Goal: Task Accomplishment & Management: Complete application form

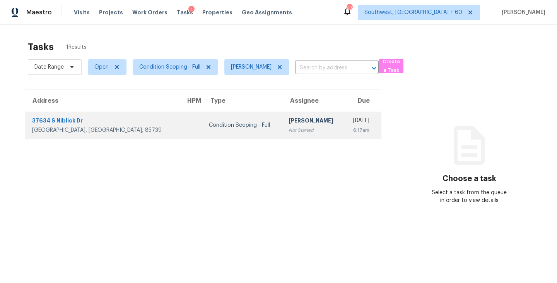
click at [289, 124] on div "[PERSON_NAME]" at bounding box center [314, 121] width 50 height 10
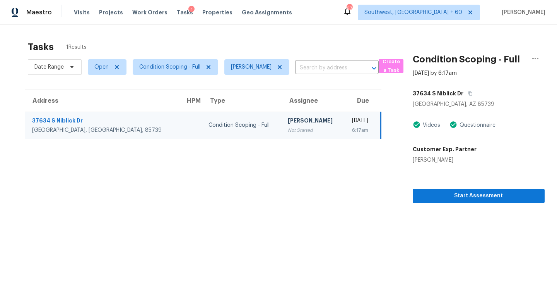
click at [335, 143] on section "Tasks 1 Results Date Range Open Condition Scoping - Full Sakthivel Chandran ​ C…" at bounding box center [203, 172] width 382 height 270
click at [349, 130] on div "6:17am" at bounding box center [358, 130] width 19 height 8
click at [472, 93] on icon "button" at bounding box center [471, 93] width 4 height 4
click at [343, 132] on td "Wed, Sep 17th 2025 6:17am" at bounding box center [362, 124] width 38 height 27
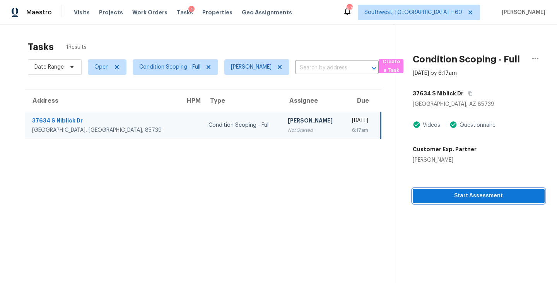
click at [461, 193] on span "Start Assessment" at bounding box center [479, 196] width 120 height 10
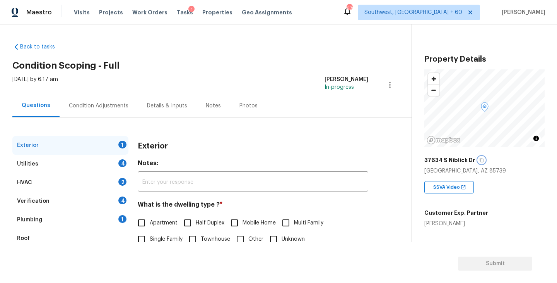
click at [479, 159] on icon "button" at bounding box center [481, 160] width 5 height 5
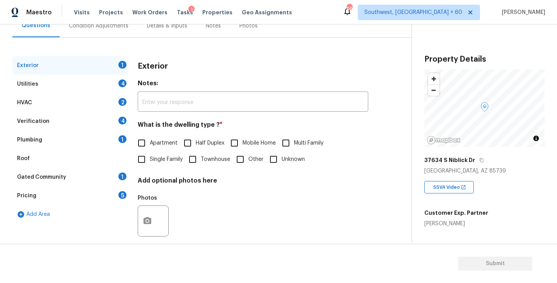
click at [170, 161] on span "Single Family" at bounding box center [166, 159] width 33 height 8
click at [150, 161] on input "Single Family" at bounding box center [142, 159] width 16 height 16
checkbox input "true"
click at [74, 87] on div "Utilities 4" at bounding box center [70, 84] width 116 height 19
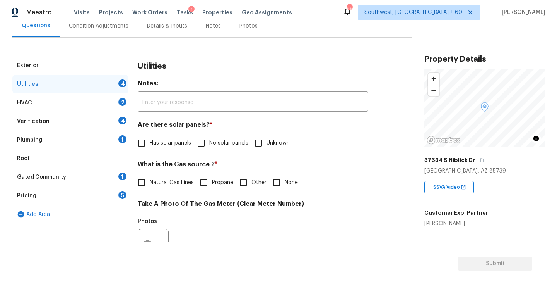
click at [227, 138] on label "No solar panels" at bounding box center [220, 143] width 55 height 16
click at [209, 138] on input "No solar panels" at bounding box center [201, 143] width 16 height 16
checkbox input "true"
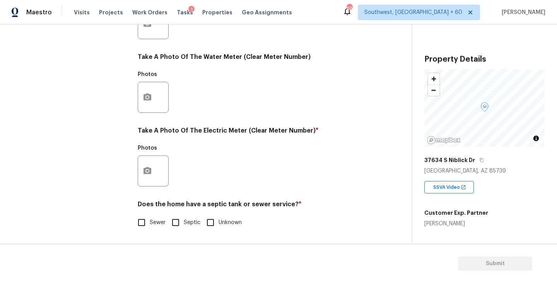
click at [151, 224] on span "Sewer" at bounding box center [158, 222] width 16 height 8
click at [150, 224] on input "Sewer" at bounding box center [142, 222] width 16 height 16
checkbox input "true"
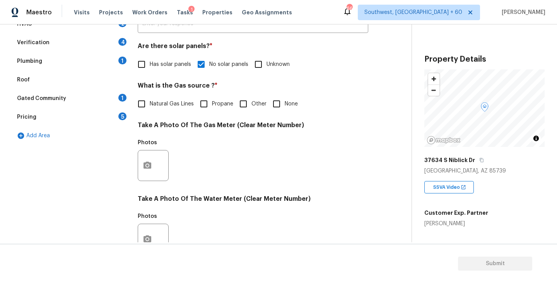
scroll to position [142, 0]
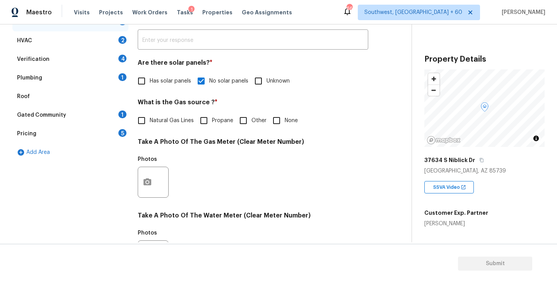
click at [52, 82] on div "Plumbing 1" at bounding box center [70, 77] width 116 height 19
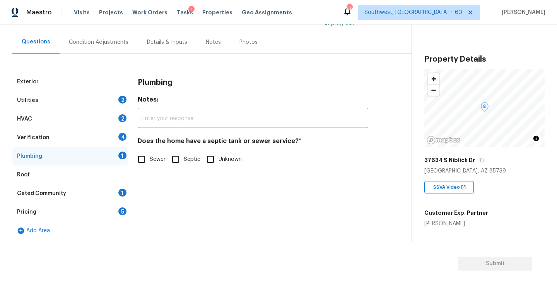
click at [157, 161] on span "Sewer" at bounding box center [158, 159] width 16 height 8
click at [150, 161] on input "Sewer" at bounding box center [142, 159] width 16 height 16
checkbox input "true"
click at [79, 190] on div "Gated Community 1" at bounding box center [70, 193] width 116 height 19
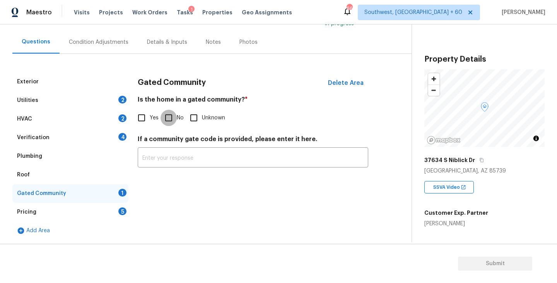
click at [168, 117] on input "No" at bounding box center [169, 118] width 16 height 16
checkbox input "true"
click at [101, 39] on div "Condition Adjustments" at bounding box center [99, 42] width 60 height 8
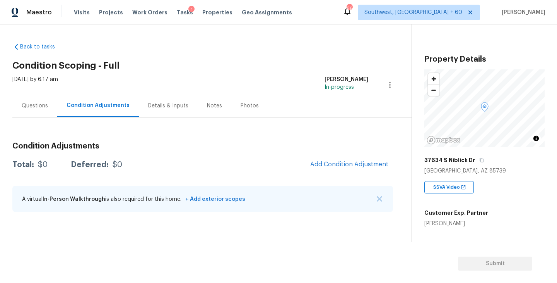
click at [290, 37] on div "Back to tasks Condition Scoping - Full Wed, Sep 17 2025 by 6:17 am Sakthivel Ch…" at bounding box center [211, 129] width 399 height 184
click at [292, 42] on div "Back to tasks Condition Scoping - Full Wed, Sep 17 2025 by 6:17 am Sakthivel Ch…" at bounding box center [211, 129] width 399 height 184
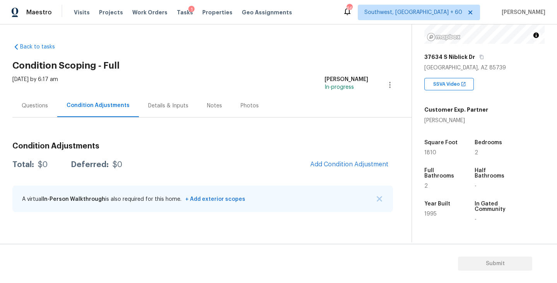
scroll to position [86, 0]
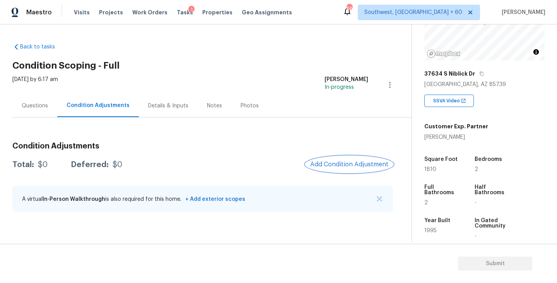
click at [332, 165] on span "Add Condition Adjustment" at bounding box center [349, 164] width 78 height 7
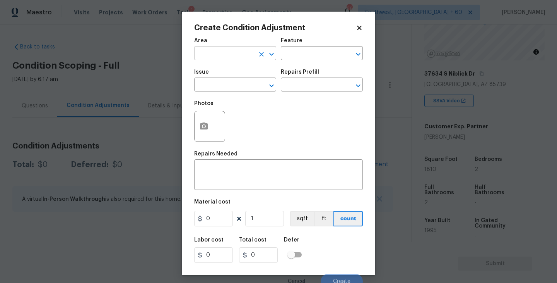
click at [214, 59] on input "text" at bounding box center [224, 54] width 60 height 12
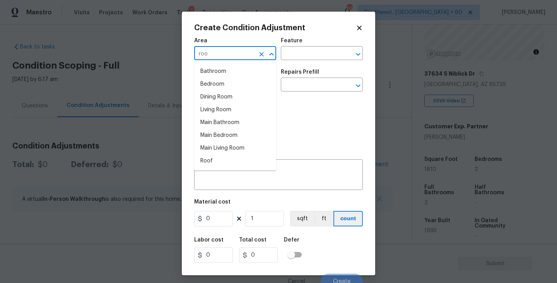
type input "roof"
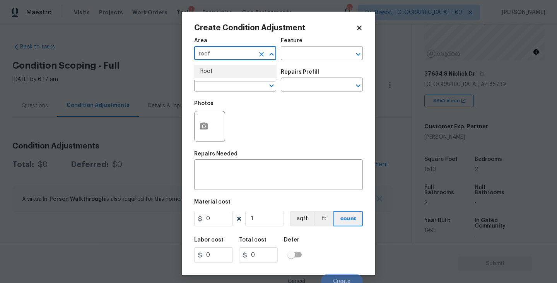
click at [233, 71] on li "Roof" at bounding box center [235, 71] width 82 height 13
type input "Roof"
click at [306, 54] on input "text" at bounding box center [311, 54] width 60 height 12
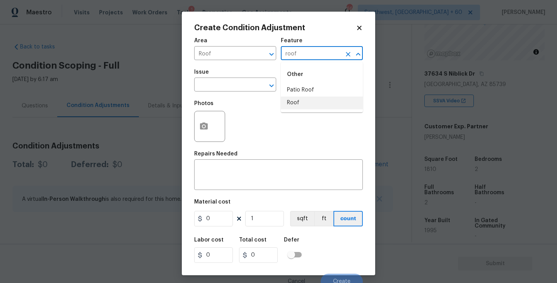
click at [303, 99] on li "Roof" at bounding box center [322, 102] width 82 height 13
type input "Roof"
click at [227, 83] on input "text" at bounding box center [224, 85] width 60 height 12
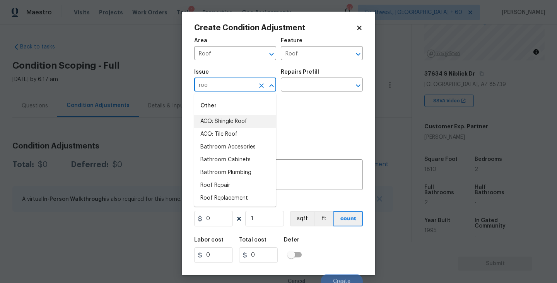
click at [229, 134] on li "ACQ: Tile Roof" at bounding box center [235, 134] width 82 height 13
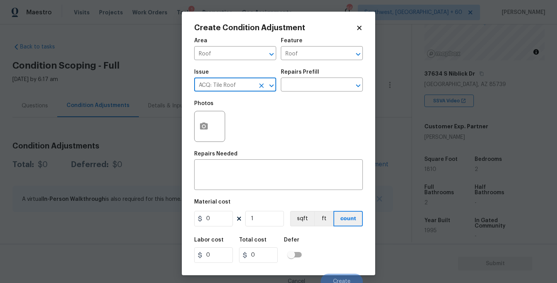
type input "ACQ: Tile Roof"
click at [300, 98] on div "Photos" at bounding box center [278, 121] width 169 height 50
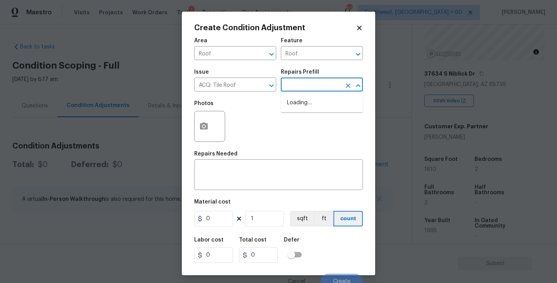
click at [324, 83] on input "text" at bounding box center [311, 85] width 60 height 12
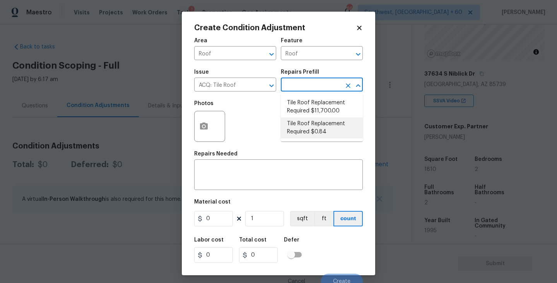
click at [326, 128] on li "Tile Roof Replacement Required $0.84" at bounding box center [322, 127] width 82 height 21
type input "Acquisition"
type textarea "Acquisition Scope: Replacement required. Per SQFT."
type input "0.84"
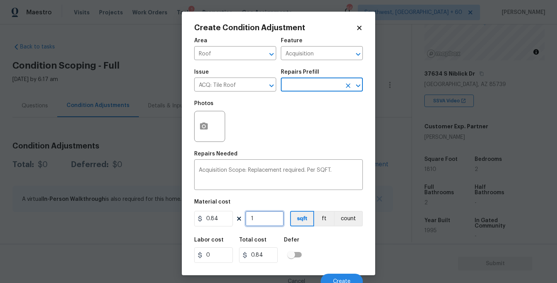
click at [268, 223] on input "1" at bounding box center [264, 218] width 39 height 15
type input "10"
type input "8.4"
type input "100"
type input "84"
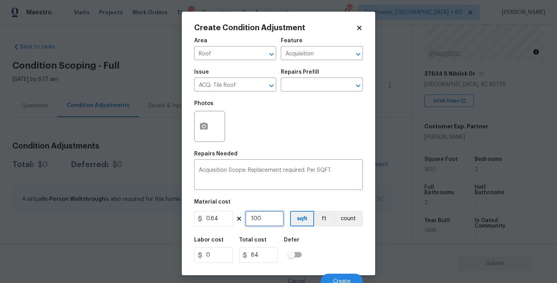
type input "1000"
type input "840"
type input "100"
type input "84"
type input "10"
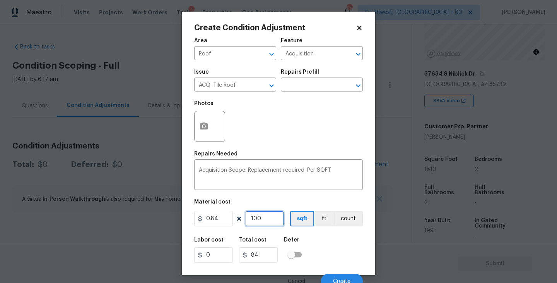
type input "8.4"
type input "1"
type input "0.84"
type input "18"
type input "15.12"
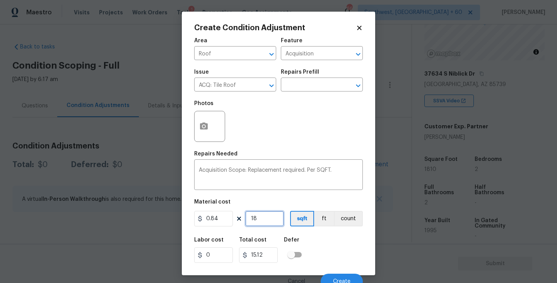
type input "181"
type input "152.04"
type input "1810"
type input "1520.4"
type input "1810"
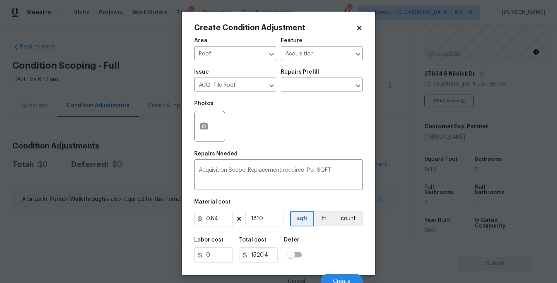
click at [339, 250] on div "Labor cost 0 Total cost 1520.4 Defer" at bounding box center [278, 249] width 169 height 35
click at [332, 250] on div "Labor cost 0 Total cost 1520.4 Defer" at bounding box center [278, 249] width 169 height 35
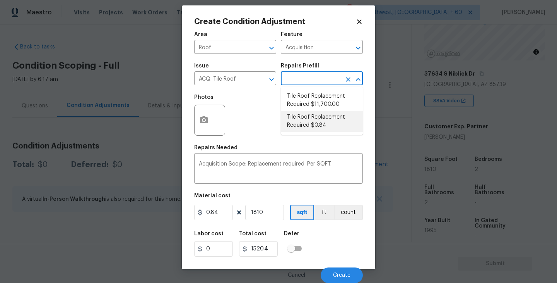
click at [303, 82] on input "text" at bounding box center [311, 79] width 60 height 12
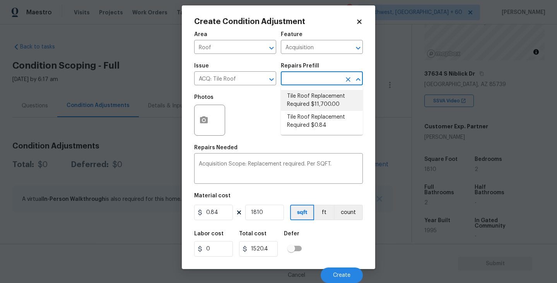
click at [307, 102] on li "Tile Roof Replacement Required $11,700.00" at bounding box center [322, 100] width 82 height 21
type textarea "Acquisition Scope: Replacement required"
type input "11700"
type input "21177000"
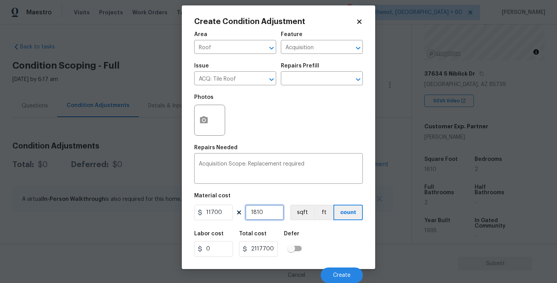
drag, startPoint x: 272, startPoint y: 214, endPoint x: 169, endPoint y: 209, distance: 103.8
click at [172, 213] on div "Create Condition Adjustment Area Roof ​ Feature Acquisition ​ Issue ACQ: Tile R…" at bounding box center [278, 141] width 557 height 283
type input "1"
type input "11700"
type input "1"
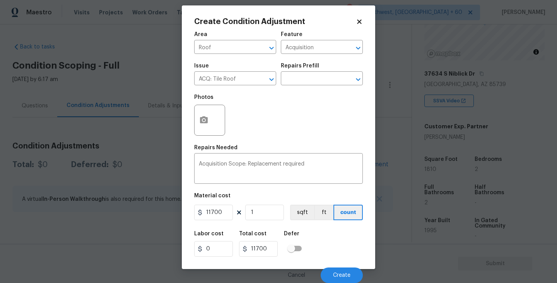
click at [321, 247] on div "Labor cost 0 Total cost 11700 Defer" at bounding box center [278, 243] width 169 height 35
click at [303, 75] on input "text" at bounding box center [311, 79] width 60 height 12
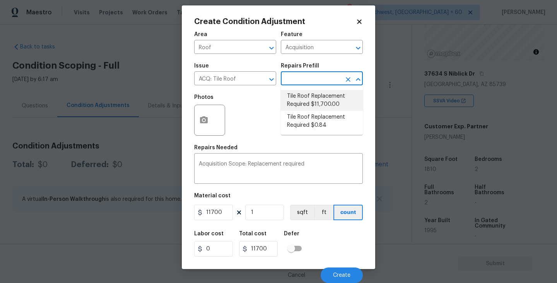
click at [319, 104] on li "Tile Roof Replacement Required $11,700.00" at bounding box center [322, 100] width 82 height 21
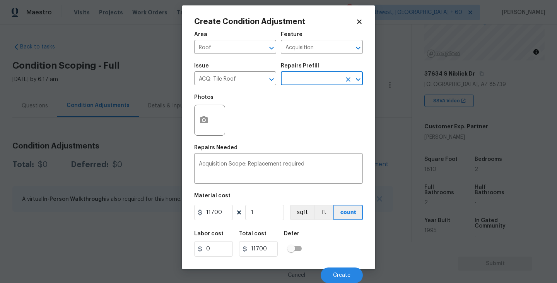
click at [310, 241] on div "Labor cost 0 Total cost 11700 Defer" at bounding box center [278, 243] width 169 height 35
click at [342, 273] on span "Create" at bounding box center [341, 275] width 17 height 6
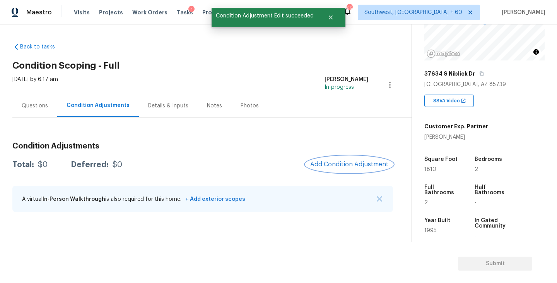
scroll to position [0, 0]
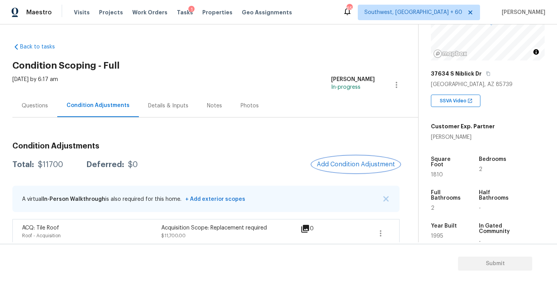
click at [351, 163] on span "Add Condition Adjustment" at bounding box center [356, 164] width 78 height 7
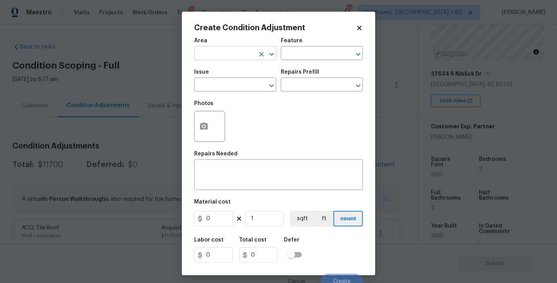
click at [229, 58] on input "text" at bounding box center [224, 54] width 60 height 12
click at [238, 87] on li "Exterior Overall" at bounding box center [235, 84] width 82 height 13
type input "Exterior Overall"
click at [303, 54] on input "text" at bounding box center [311, 54] width 60 height 12
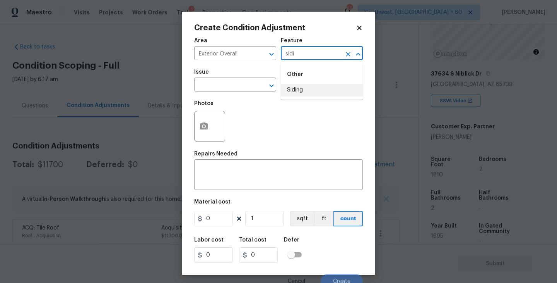
click at [311, 89] on li "Siding" at bounding box center [322, 90] width 82 height 13
type input "Siding"
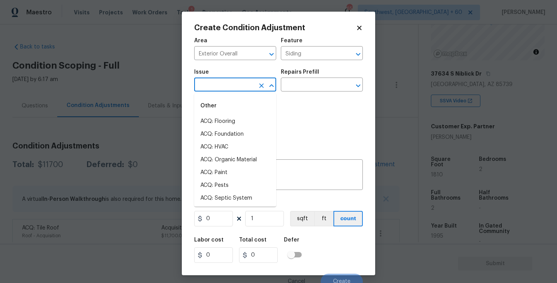
click at [227, 90] on input "text" at bounding box center [224, 85] width 60 height 12
click at [348, 51] on icon "Clear" at bounding box center [348, 54] width 8 height 8
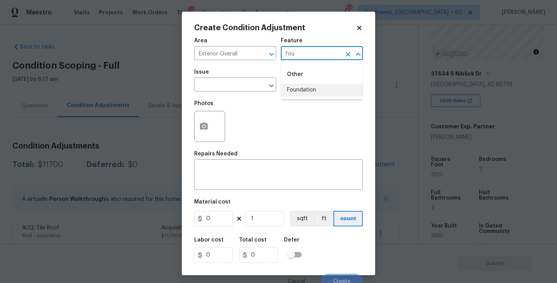
click at [337, 92] on li "Foundation" at bounding box center [322, 90] width 82 height 13
type input "Foundation"
click at [239, 90] on input "text" at bounding box center [224, 85] width 60 height 12
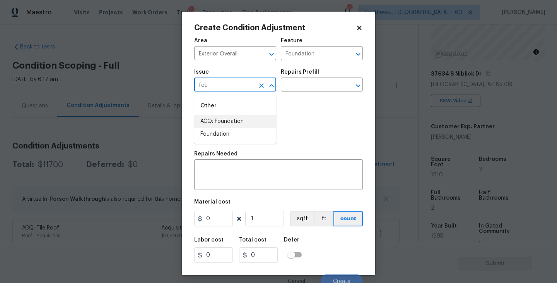
click at [235, 125] on li "ACQ: Foundation" at bounding box center [235, 121] width 82 height 13
type input "ACQ: Foundation"
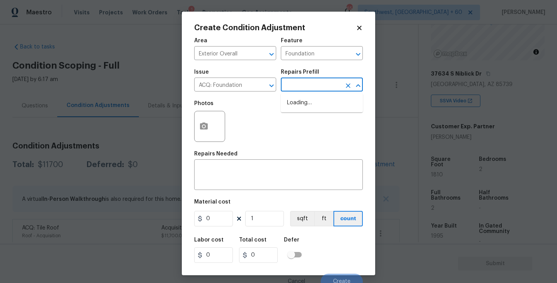
click at [315, 79] on input "text" at bounding box center [311, 85] width 60 height 12
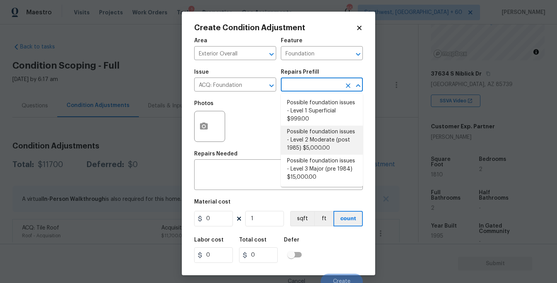
click at [318, 142] on li "Possible foundation issues - Level 2 Moderate (post 1985) $5,000.00" at bounding box center [322, 139] width 82 height 29
type input "Acquisition"
type textarea "Possible foundation issues - Level 2 Moderate: Disclaimer: This is NOT a techni…"
type input "5000"
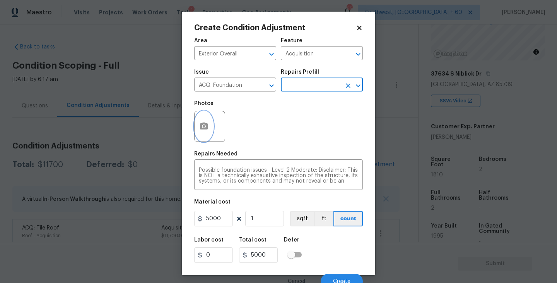
click at [199, 136] on button "button" at bounding box center [204, 126] width 19 height 30
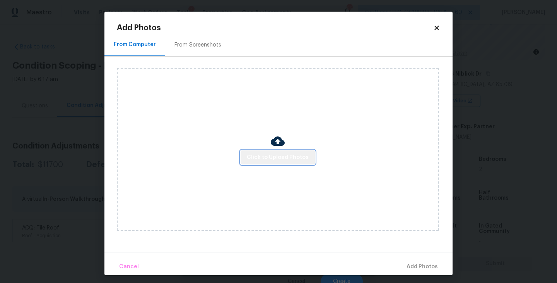
click at [303, 164] on div "Click to Upload Photos" at bounding box center [278, 149] width 322 height 163
click at [286, 139] on div "Click to Upload Photos" at bounding box center [278, 149] width 322 height 163
click at [278, 156] on span "Click to Upload Photos" at bounding box center [278, 157] width 62 height 10
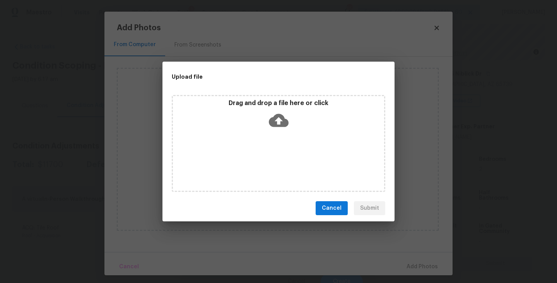
click at [278, 140] on div "Drag and drop a file here or click" at bounding box center [279, 143] width 214 height 97
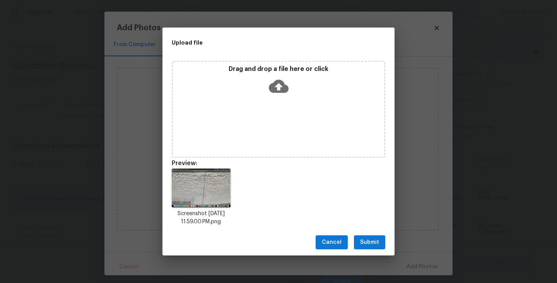
click at [365, 247] on button "Submit" at bounding box center [369, 242] width 31 height 14
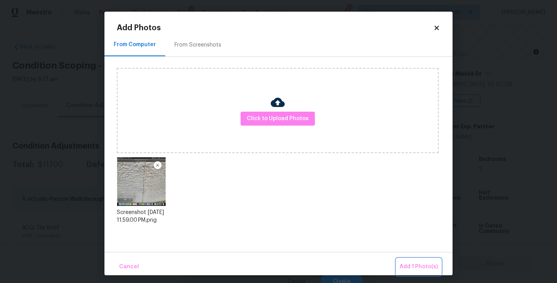
click at [411, 263] on span "Add 1 Photo(s)" at bounding box center [419, 267] width 38 height 10
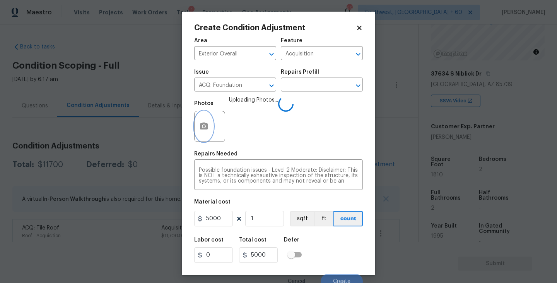
scroll to position [7, 0]
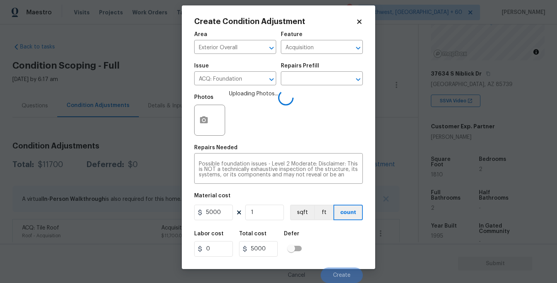
click at [335, 243] on div "Labor cost 0 Total cost 5000 Defer" at bounding box center [278, 243] width 169 height 35
click at [334, 243] on div "Labor cost 0 Total cost 5000 Defer" at bounding box center [278, 243] width 169 height 35
click at [322, 235] on div "Labor cost 0 Total cost 5000 Defer" at bounding box center [278, 243] width 169 height 35
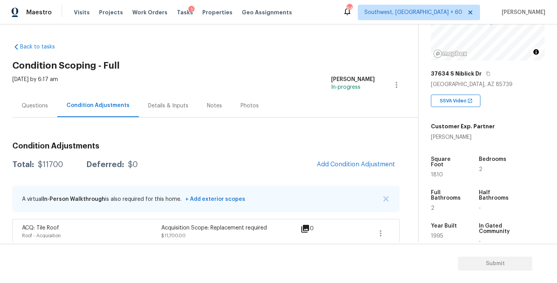
click at [381, 134] on body "Maestro Visits Projects Work Orders Tasks 1 Properties Geo Assignments 644 Sout…" at bounding box center [278, 141] width 557 height 283
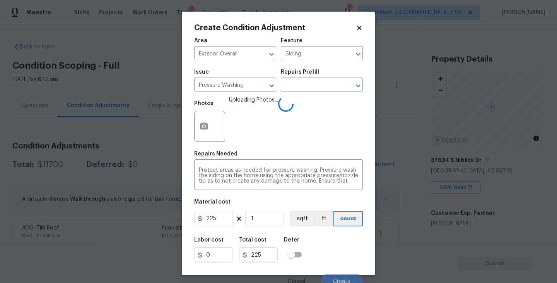
scroll to position [7, 0]
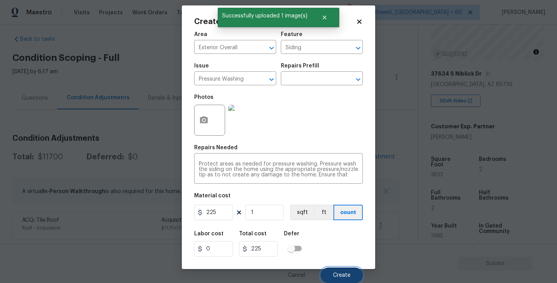
click at [340, 271] on button "Create" at bounding box center [342, 274] width 42 height 15
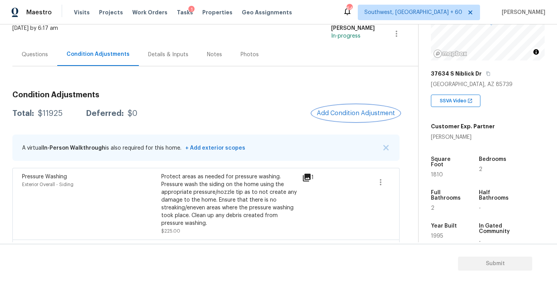
scroll to position [79, 0]
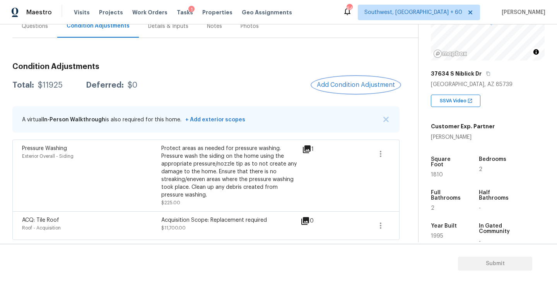
click at [341, 86] on span "Add Condition Adjustment" at bounding box center [356, 84] width 78 height 7
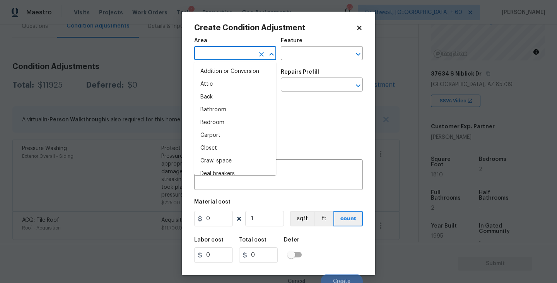
click at [216, 55] on input "text" at bounding box center [224, 54] width 60 height 12
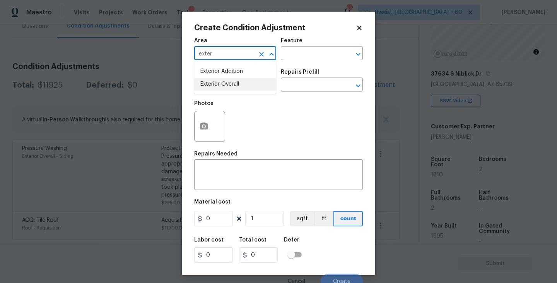
click at [245, 85] on li "Exterior Overall" at bounding box center [235, 84] width 82 height 13
type input "Exterior Overall"
click at [284, 56] on input "text" at bounding box center [311, 54] width 60 height 12
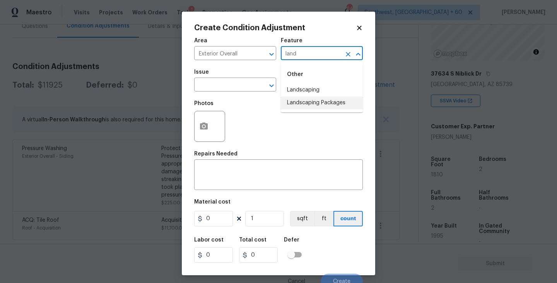
click at [296, 106] on li "Landscaping Packages" at bounding box center [322, 102] width 82 height 13
type input "Landscaping Packages"
click at [223, 89] on input "text" at bounding box center [224, 85] width 60 height 12
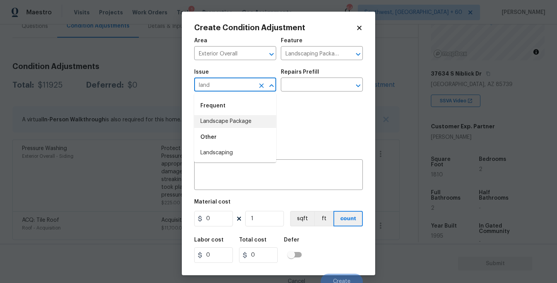
click at [233, 121] on li "Landscape Package" at bounding box center [235, 121] width 82 height 13
type input "Landscape Package"
click at [299, 92] on div "Issue Landscape Package ​ Repairs Prefill ​" at bounding box center [278, 80] width 169 height 31
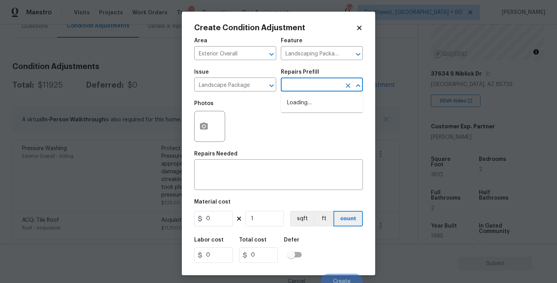
click at [318, 84] on input "text" at bounding box center [311, 85] width 60 height 12
click at [310, 107] on li "Initial landscaping package $120.00" at bounding box center [322, 106] width 82 height 21
type input "Home Readiness Packages"
type textarea "Mowing of grass up to 6" in height. Mow, edge along driveways & sidewalks, trim…"
type input "120"
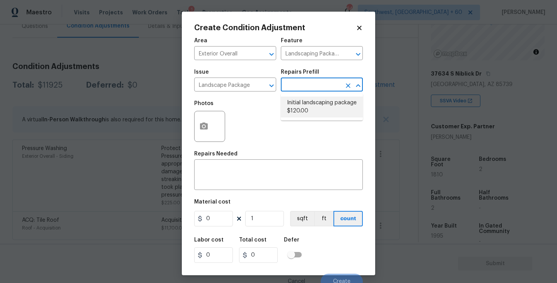
type input "120"
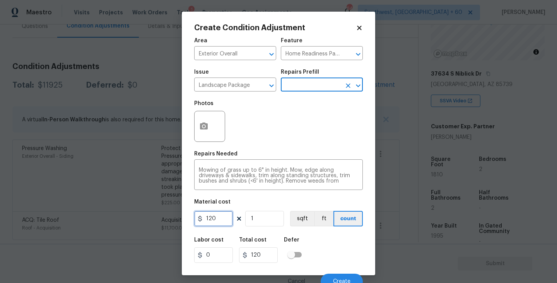
drag, startPoint x: 227, startPoint y: 221, endPoint x: 183, endPoint y: 221, distance: 44.1
click at [188, 221] on div "Create Condition Adjustment Area Exterior Overall ​ Feature Home Readiness Pack…" at bounding box center [279, 143] width 194 height 263
type input "300"
click at [210, 125] on button "button" at bounding box center [204, 126] width 19 height 30
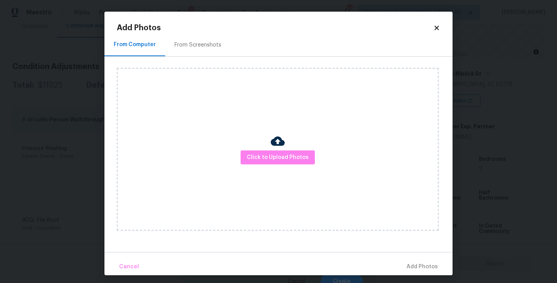
click at [233, 140] on div "Click to Upload Photos" at bounding box center [278, 149] width 322 height 163
click at [264, 156] on span "Click to Upload Photos" at bounding box center [278, 157] width 62 height 10
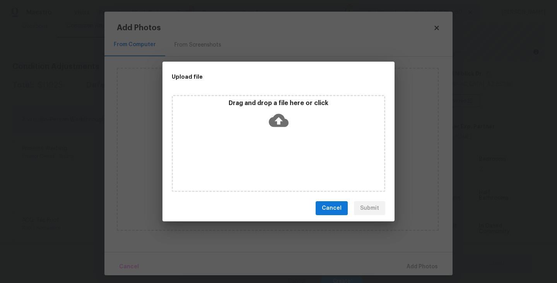
click at [272, 140] on div "Drag and drop a file here or click" at bounding box center [279, 143] width 214 height 97
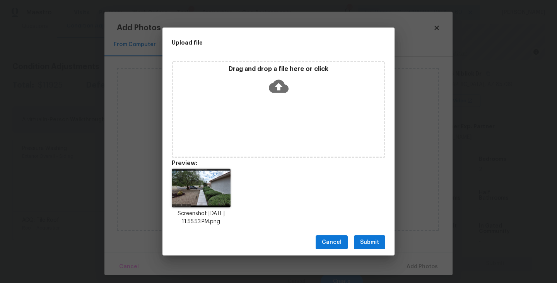
click at [374, 238] on span "Submit" at bounding box center [369, 242] width 19 height 10
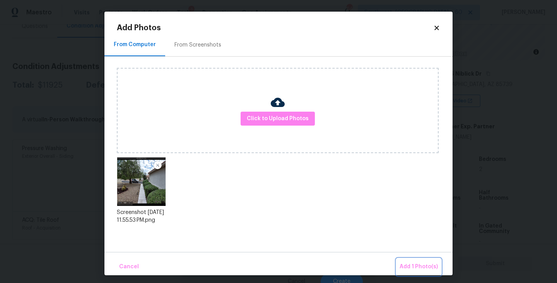
click at [412, 264] on span "Add 1 Photo(s)" at bounding box center [419, 267] width 38 height 10
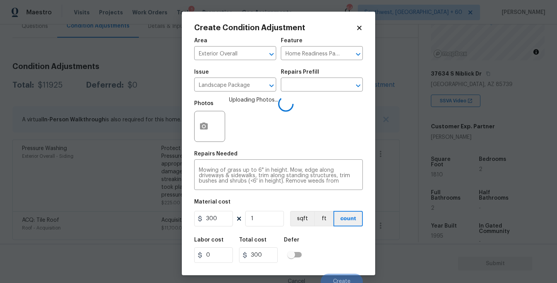
click at [339, 261] on div "Labor cost 0 Total cost 300 Defer" at bounding box center [278, 249] width 169 height 35
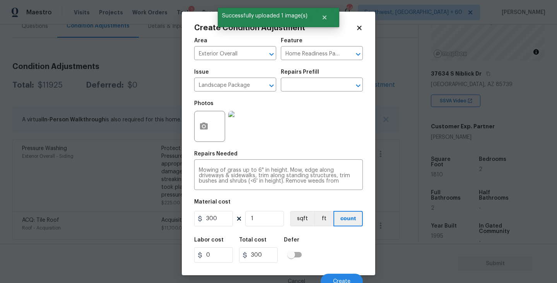
scroll to position [7, 0]
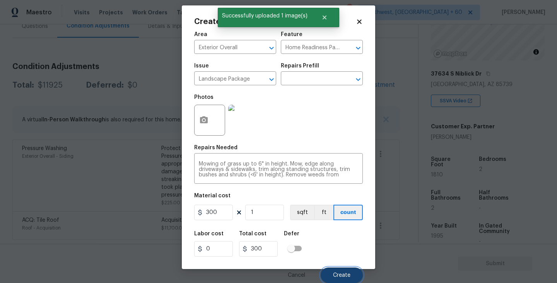
click at [340, 271] on button "Create" at bounding box center [342, 274] width 42 height 15
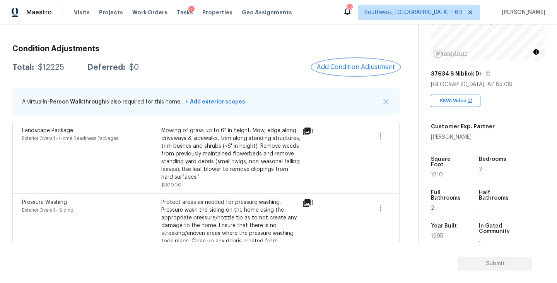
scroll to position [68, 0]
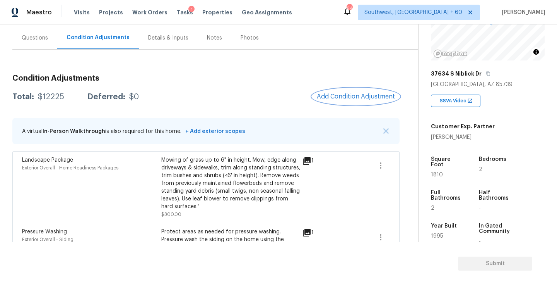
click at [342, 103] on button "Add Condition Adjustment" at bounding box center [355, 96] width 87 height 16
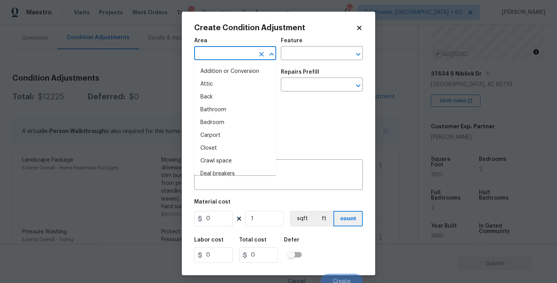
click at [234, 59] on input "text" at bounding box center [224, 54] width 60 height 12
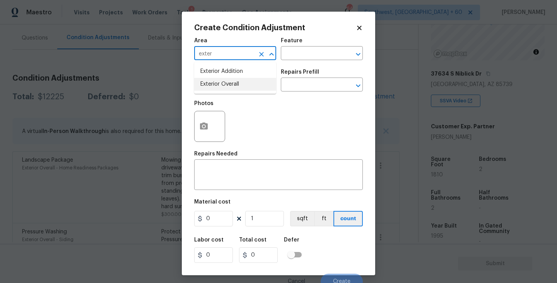
click at [243, 91] on ul "Exterior Addition Exterior Overall" at bounding box center [235, 78] width 82 height 32
click at [249, 87] on li "Exterior Overall" at bounding box center [235, 84] width 82 height 13
type input "Exterior Overall"
click at [301, 57] on input "text" at bounding box center [311, 54] width 60 height 12
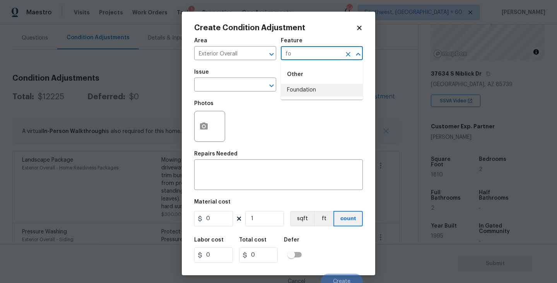
click at [307, 91] on li "Foundation" at bounding box center [322, 90] width 82 height 13
type input "Foundation"
click at [228, 87] on input "text" at bounding box center [224, 85] width 60 height 12
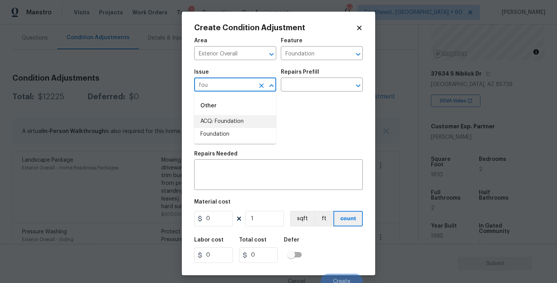
click at [224, 121] on li "ACQ: Foundation" at bounding box center [235, 121] width 82 height 13
type input "ACQ: Foundation"
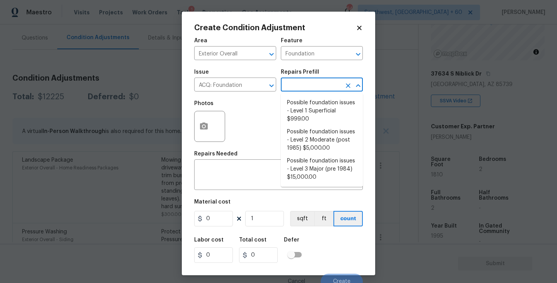
click at [311, 83] on input "text" at bounding box center [311, 85] width 60 height 12
click at [308, 139] on li "Possible foundation issues - Level 2 Moderate (post 1985) $5,000.00" at bounding box center [322, 139] width 82 height 29
type input "Acquisition"
type textarea "Possible foundation issues - Level 2 Moderate: Disclaimer: This is NOT a techni…"
type input "5000"
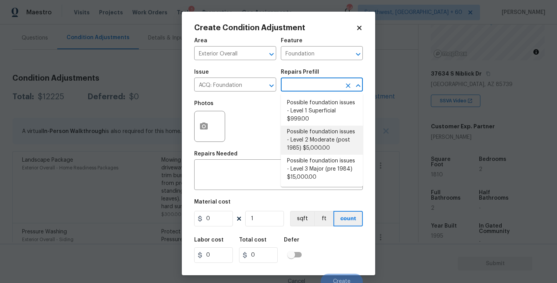
type input "5000"
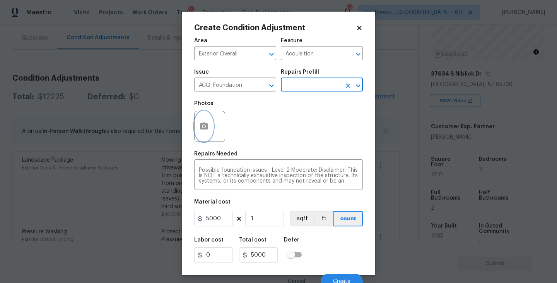
click at [200, 129] on icon "button" at bounding box center [204, 125] width 8 height 7
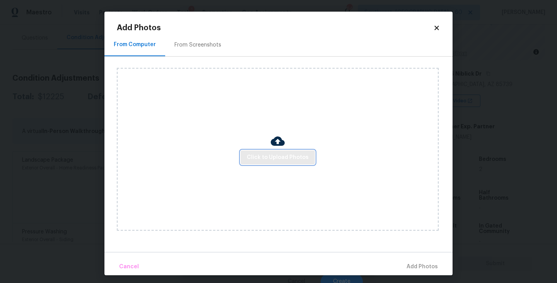
click at [265, 162] on button "Click to Upload Photos" at bounding box center [278, 157] width 74 height 14
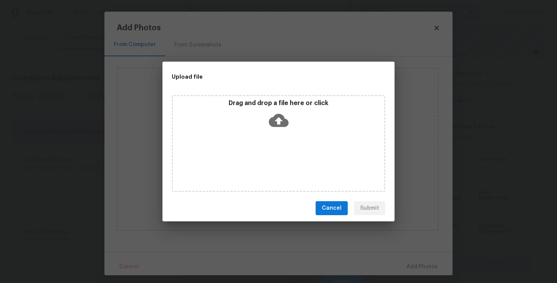
click at [267, 108] on div "Drag and drop a file here or click" at bounding box center [278, 115] width 211 height 33
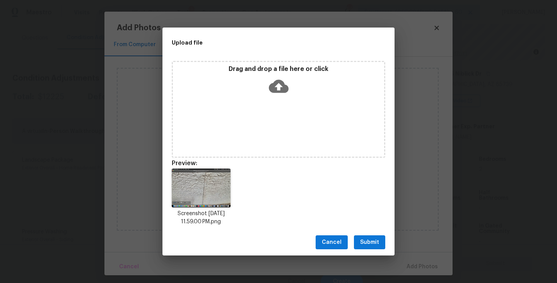
click at [377, 239] on span "Submit" at bounding box center [369, 242] width 19 height 10
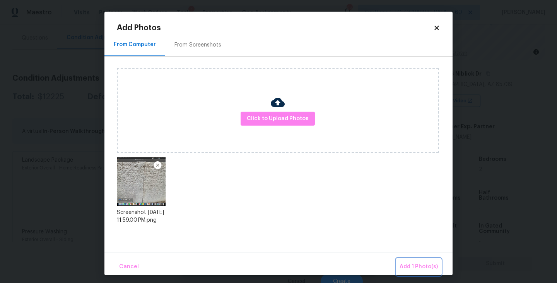
click at [409, 266] on span "Add 1 Photo(s)" at bounding box center [419, 267] width 38 height 10
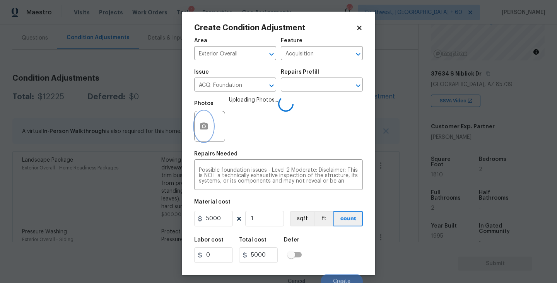
scroll to position [7, 0]
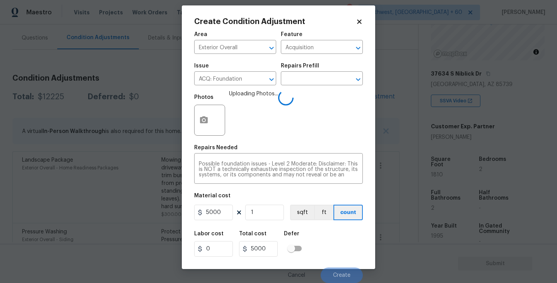
click at [342, 235] on div "Labor cost 0 Total cost 5000 Defer" at bounding box center [278, 243] width 169 height 35
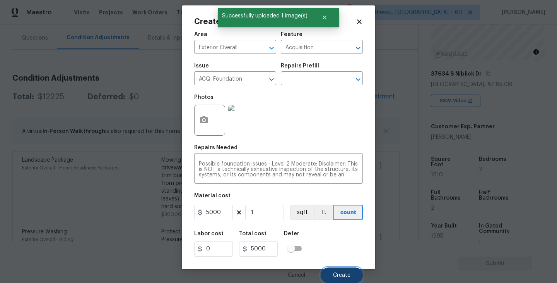
click at [341, 269] on button "Create" at bounding box center [342, 274] width 42 height 15
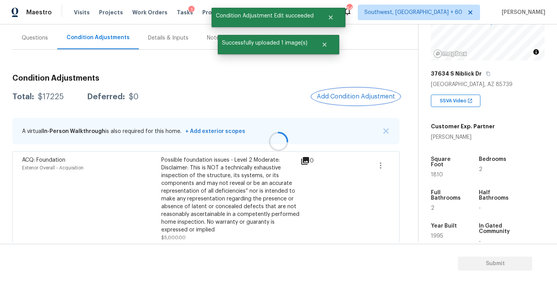
scroll to position [0, 0]
click at [38, 43] on div "Questions" at bounding box center [34, 37] width 45 height 23
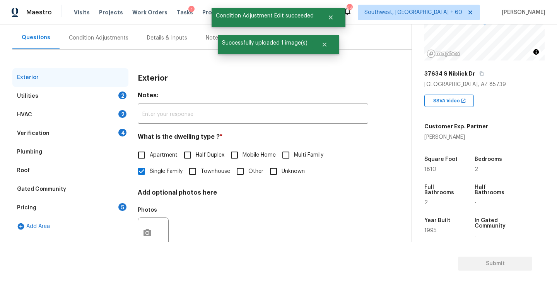
click at [52, 135] on div "Verification 4" at bounding box center [70, 133] width 116 height 19
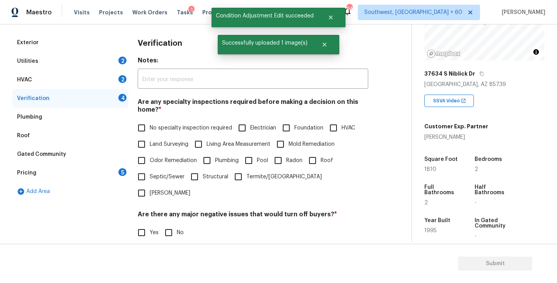
click at [303, 122] on label "Foundation" at bounding box center [300, 128] width 45 height 16
click at [295, 122] on input "Foundation" at bounding box center [286, 128] width 16 height 16
checkbox input "true"
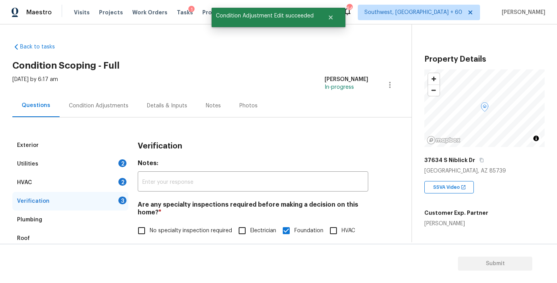
scroll to position [86, 0]
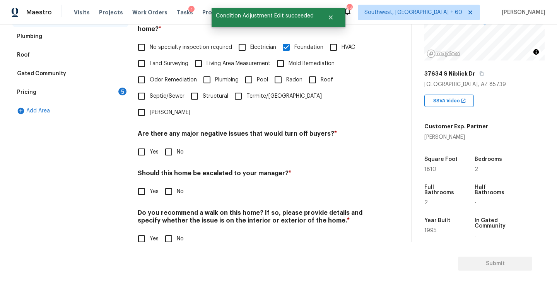
click at [170, 144] on input "No" at bounding box center [169, 152] width 16 height 16
checkbox input "true"
click at [170, 230] on input "No" at bounding box center [169, 238] width 16 height 16
checkbox input "true"
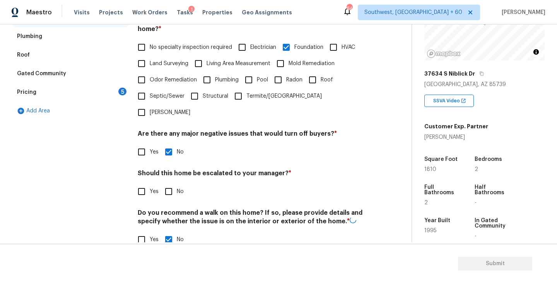
click at [152, 187] on span "Yes" at bounding box center [154, 191] width 9 height 8
click at [150, 183] on input "Yes" at bounding box center [142, 191] width 16 height 16
checkbox input "true"
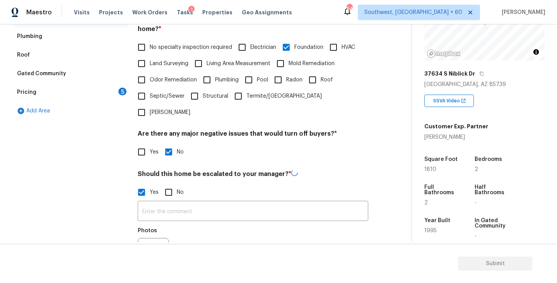
click at [161, 184] on input "No" at bounding box center [169, 192] width 16 height 16
checkbox input "true"
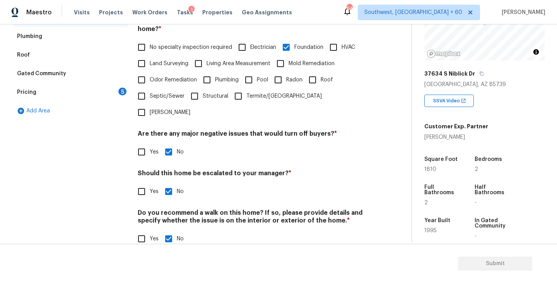
click at [141, 183] on input "Yes" at bounding box center [142, 191] width 16 height 16
checkbox input "true"
checkbox input "false"
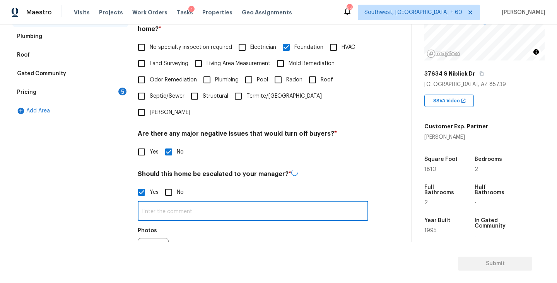
click at [161, 202] on input "text" at bounding box center [253, 211] width 231 height 18
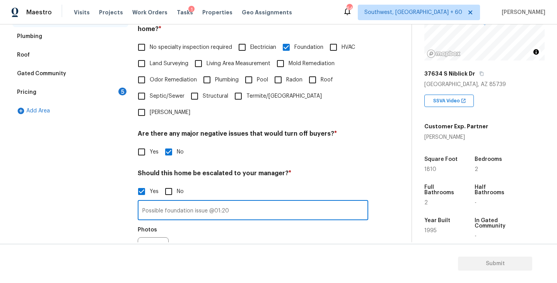
type input "Possible foundation issue @01:20"
click at [287, 237] on div "Photos" at bounding box center [253, 247] width 231 height 50
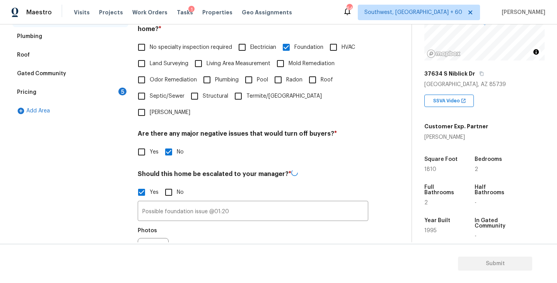
scroll to position [241, 0]
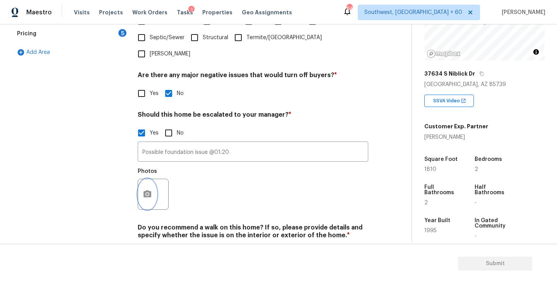
click at [150, 190] on icon "button" at bounding box center [148, 193] width 8 height 7
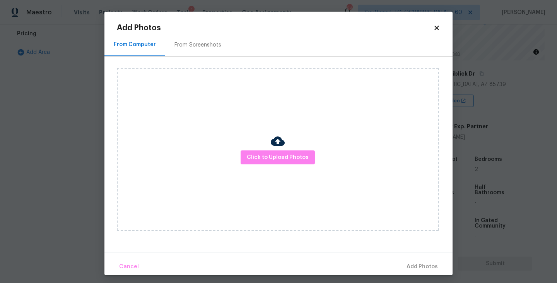
click at [241, 179] on div "Click to Upload Photos" at bounding box center [278, 149] width 322 height 163
click at [262, 161] on span "Click to Upload Photos" at bounding box center [278, 157] width 62 height 10
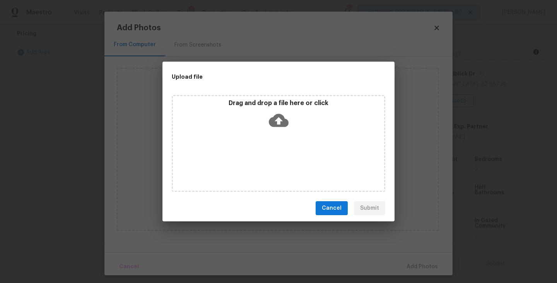
click at [275, 136] on div "Drag and drop a file here or click" at bounding box center [279, 143] width 214 height 97
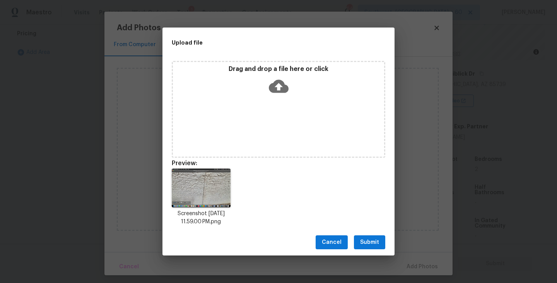
click at [366, 243] on span "Submit" at bounding box center [369, 242] width 19 height 10
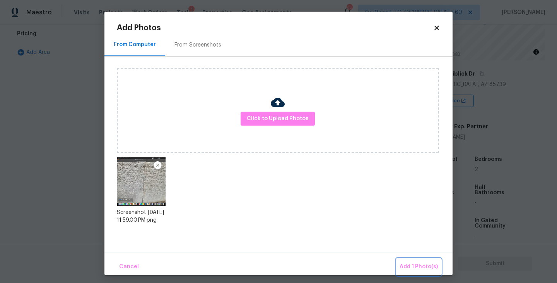
click at [404, 260] on button "Add 1 Photo(s)" at bounding box center [419, 266] width 45 height 17
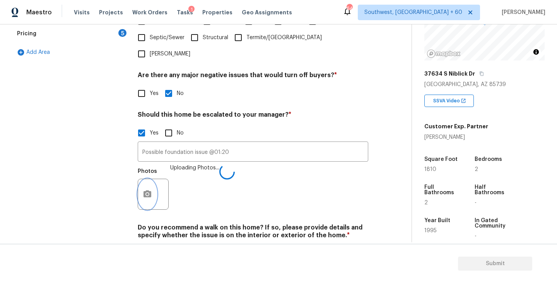
scroll to position [257, 0]
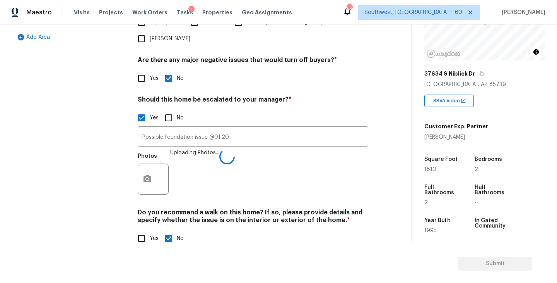
click at [327, 187] on div "Verification Notes: ​ Are any specialty inspections required before making a de…" at bounding box center [253, 67] width 231 height 376
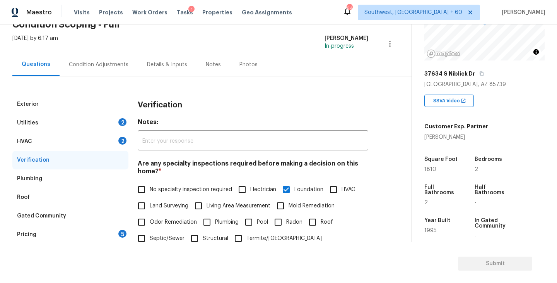
scroll to position [0, 0]
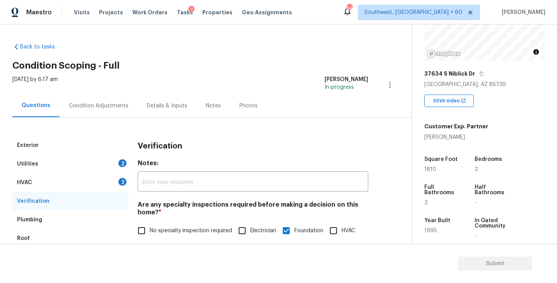
click at [99, 102] on div "Condition Adjustments" at bounding box center [99, 106] width 60 height 8
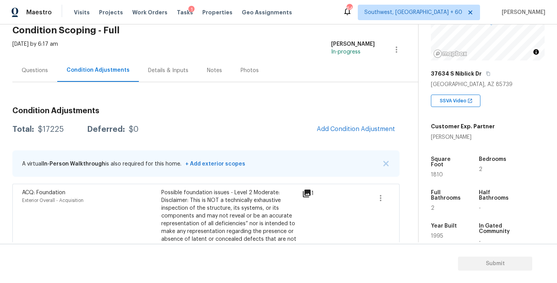
scroll to position [52, 0]
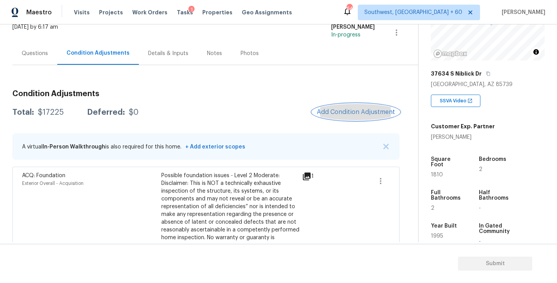
click at [356, 115] on span "Add Condition Adjustment" at bounding box center [356, 111] width 78 height 7
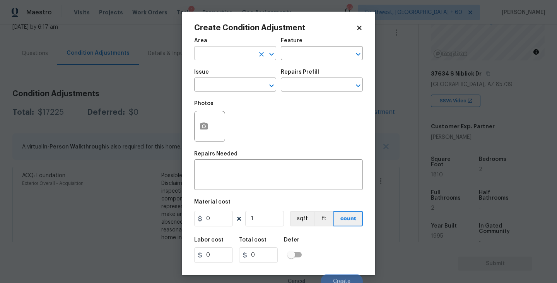
click at [209, 50] on input "text" at bounding box center [224, 54] width 60 height 12
click at [238, 80] on li "Exterior Overall" at bounding box center [235, 84] width 82 height 13
type input "Exterior Overall"
click at [318, 46] on div "Feature" at bounding box center [322, 43] width 82 height 10
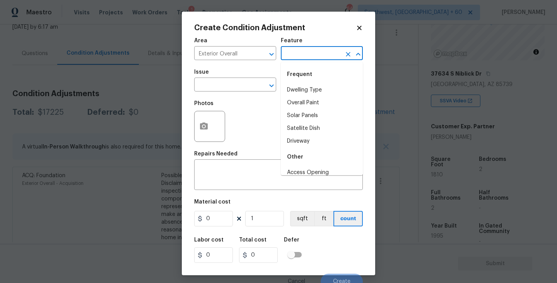
click at [311, 54] on input "text" at bounding box center [311, 54] width 60 height 12
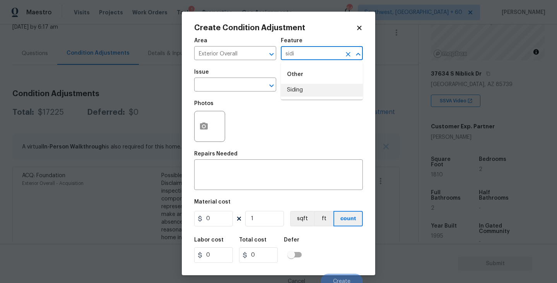
click at [310, 86] on li "Siding" at bounding box center [322, 90] width 82 height 13
type input "Siding"
click at [251, 87] on input "text" at bounding box center [224, 85] width 60 height 12
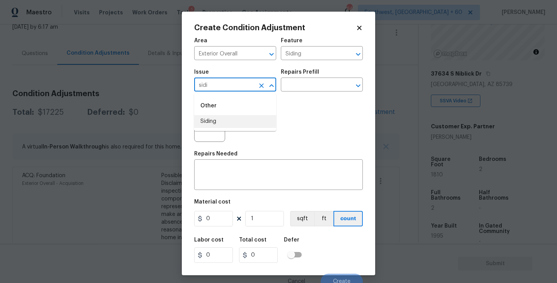
click at [243, 123] on li "Siding" at bounding box center [235, 121] width 82 height 13
type input "Siding"
click at [231, 173] on textarea at bounding box center [278, 175] width 159 height 16
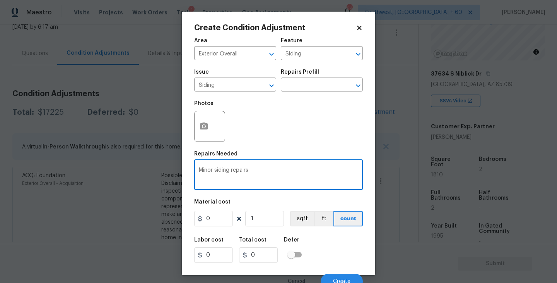
type textarea "Minor siding repairs"
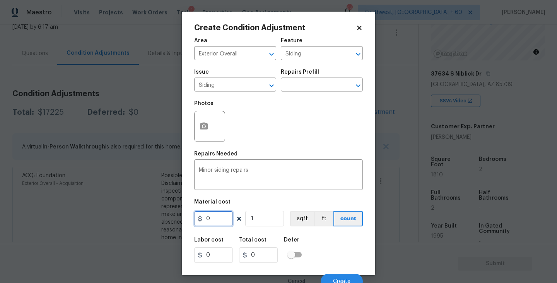
drag, startPoint x: 225, startPoint y: 220, endPoint x: 182, endPoint y: 220, distance: 43.3
click at [182, 220] on div "Create Condition Adjustment Area Exterior Overall ​ Feature Siding ​ Issue Sidi…" at bounding box center [279, 143] width 194 height 263
type input "575"
click at [206, 134] on button "button" at bounding box center [204, 126] width 19 height 30
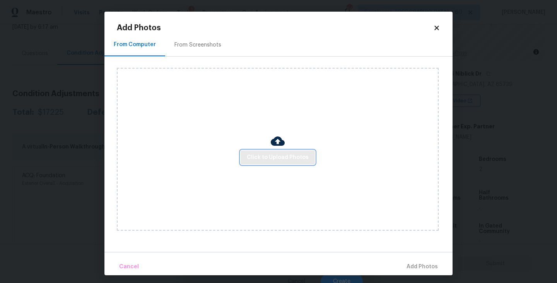
click at [281, 152] on span "Click to Upload Photos" at bounding box center [278, 157] width 62 height 10
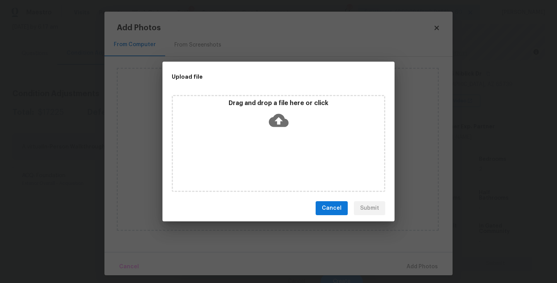
click at [283, 139] on div "Drag and drop a file here or click" at bounding box center [279, 143] width 214 height 97
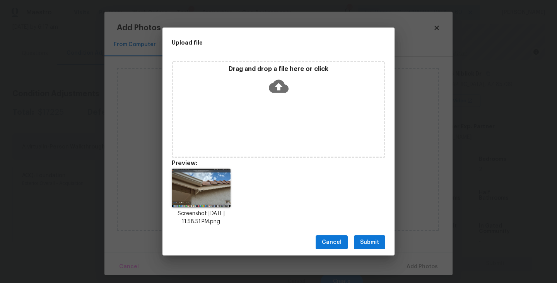
click at [373, 241] on span "Submit" at bounding box center [369, 242] width 19 height 10
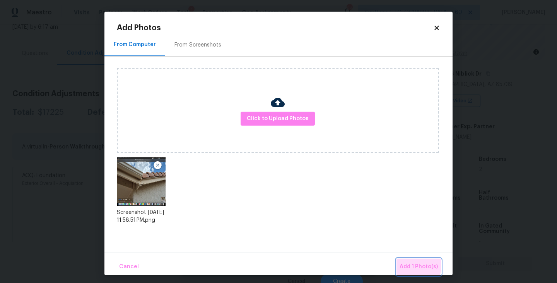
click at [406, 265] on span "Add 1 Photo(s)" at bounding box center [419, 267] width 38 height 10
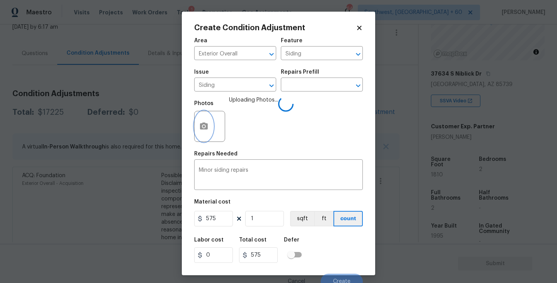
scroll to position [7, 0]
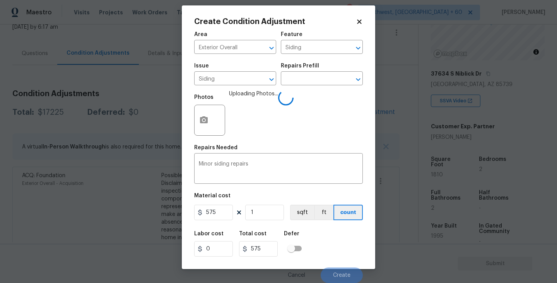
click at [325, 232] on div "Labor cost 0 Total cost 575 Defer" at bounding box center [278, 243] width 169 height 35
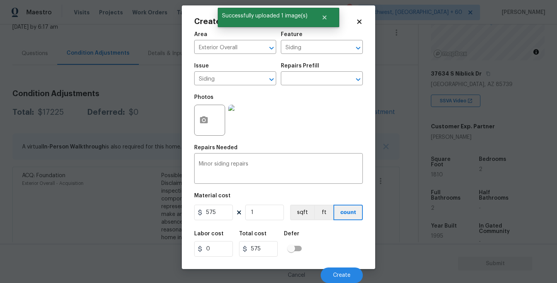
click at [325, 232] on div "Labor cost 0 Total cost 575 Defer" at bounding box center [278, 243] width 169 height 35
click at [346, 278] on button "Create" at bounding box center [342, 274] width 42 height 15
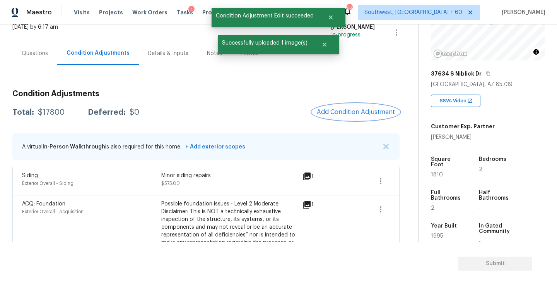
scroll to position [0, 0]
click at [43, 64] on div "Questions" at bounding box center [34, 53] width 45 height 23
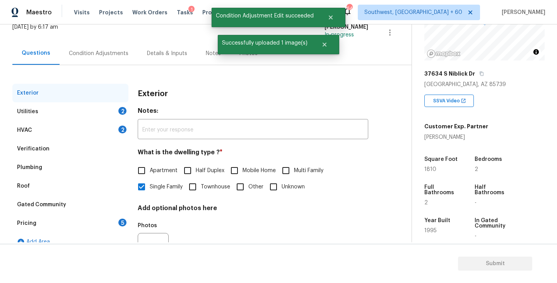
click at [41, 118] on div "Utilities 2" at bounding box center [70, 111] width 116 height 19
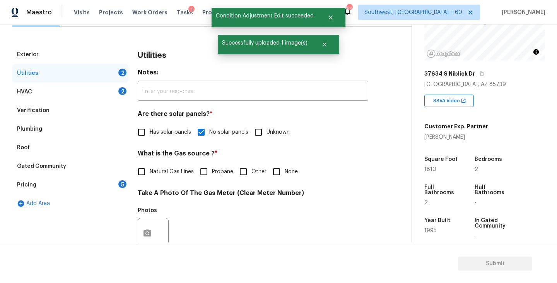
click at [175, 175] on span "Natural Gas Lines" at bounding box center [172, 172] width 44 height 8
click at [150, 175] on input "Natural Gas Lines" at bounding box center [142, 171] width 16 height 16
checkbox input "true"
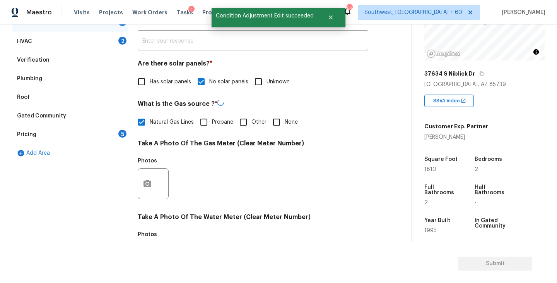
scroll to position [161, 0]
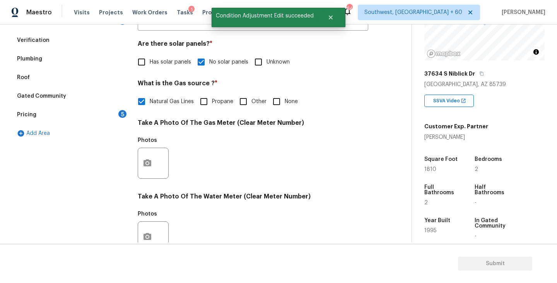
click at [154, 174] on div at bounding box center [153, 162] width 31 height 31
click at [151, 164] on icon "button" at bounding box center [147, 162] width 9 height 9
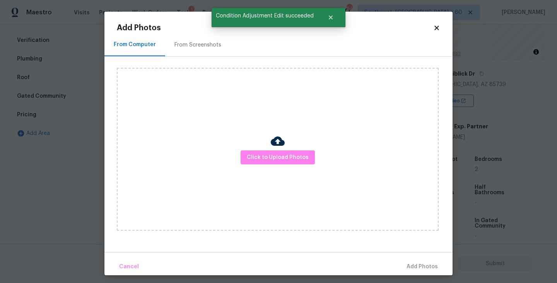
click at [265, 173] on div "Click to Upload Photos" at bounding box center [278, 149] width 322 height 163
click at [276, 158] on span "Click to Upload Photos" at bounding box center [278, 157] width 62 height 10
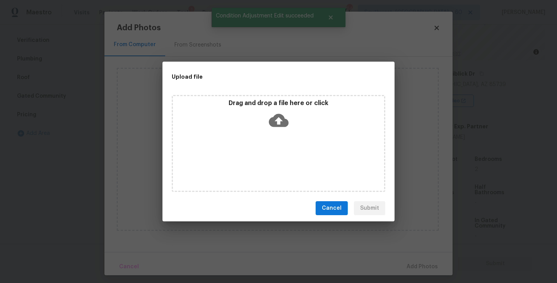
click at [293, 113] on div "Drag and drop a file here or click" at bounding box center [278, 115] width 211 height 33
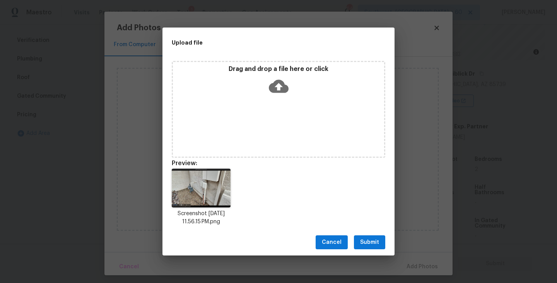
click at [368, 242] on span "Submit" at bounding box center [369, 242] width 19 height 10
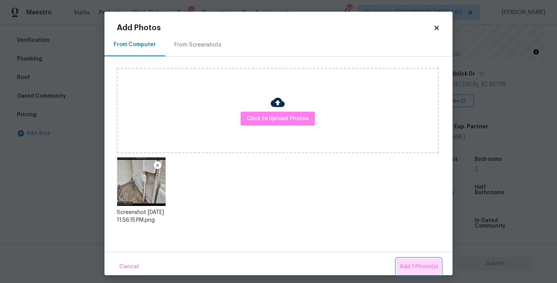
click at [399, 259] on button "Add 1 Photo(s)" at bounding box center [419, 266] width 45 height 17
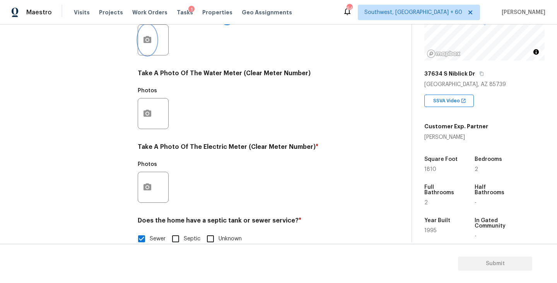
scroll to position [285, 0]
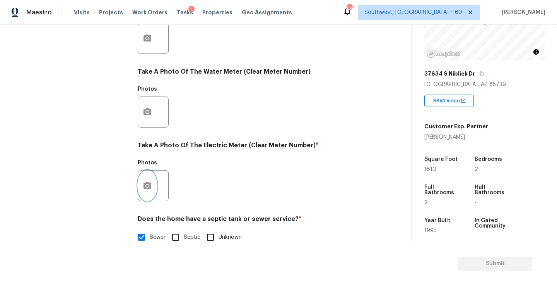
click at [146, 188] on icon "button" at bounding box center [148, 185] width 8 height 7
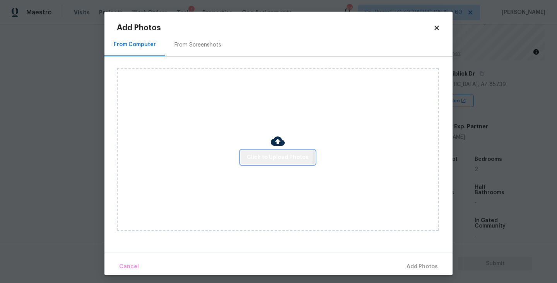
click at [251, 153] on span "Click to Upload Photos" at bounding box center [278, 157] width 62 height 10
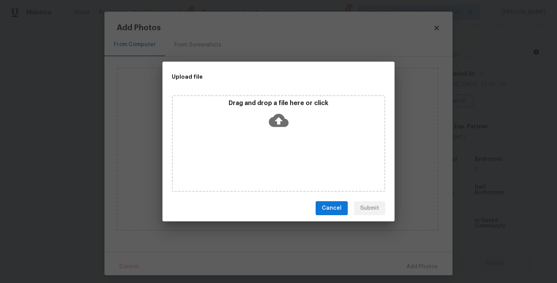
click at [289, 121] on div "Drag and drop a file here or click" at bounding box center [278, 115] width 211 height 33
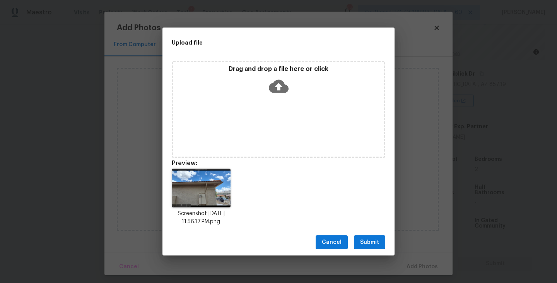
click at [362, 245] on span "Submit" at bounding box center [369, 242] width 19 height 10
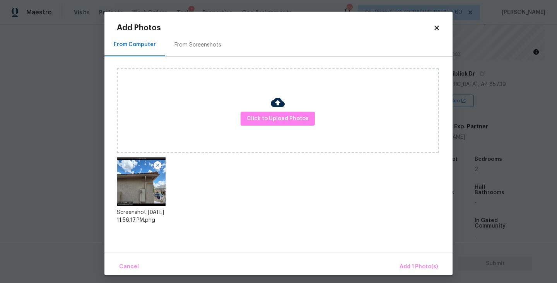
click at [398, 258] on div "Cancel Add 1 Photo(s)" at bounding box center [278, 263] width 348 height 23
click at [410, 265] on span "Add 1 Photo(s)" at bounding box center [419, 267] width 38 height 10
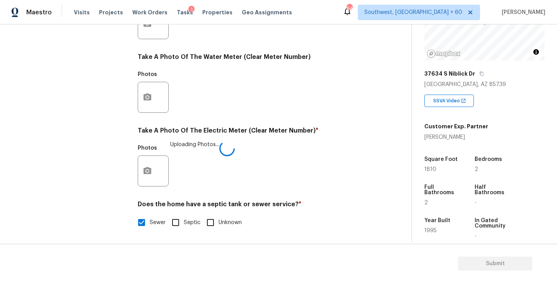
click at [319, 183] on div "Photos Uploading Photos..." at bounding box center [253, 165] width 231 height 50
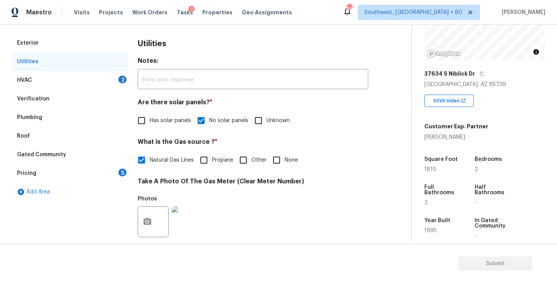
scroll to position [67, 0]
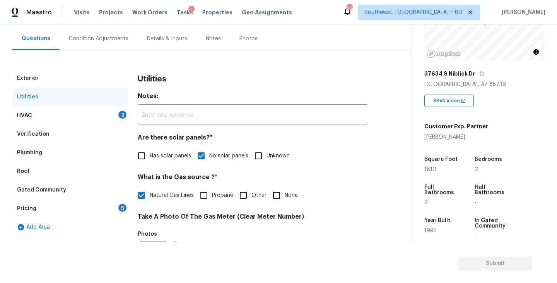
click at [102, 117] on div "HVAC 2" at bounding box center [70, 115] width 116 height 19
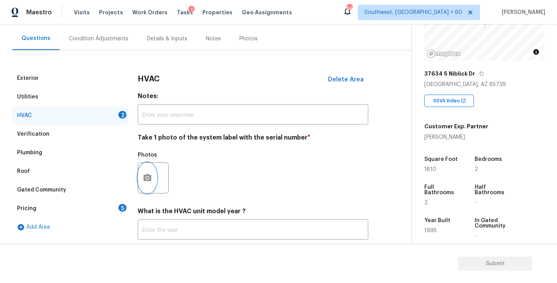
click at [149, 178] on icon "button" at bounding box center [147, 177] width 9 height 9
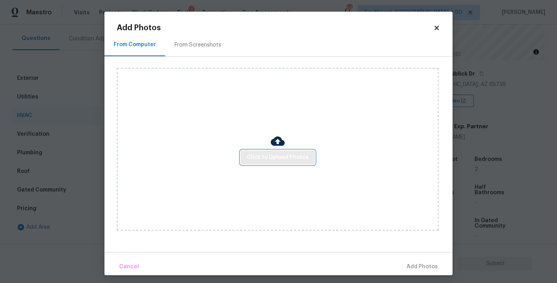
click at [279, 163] on button "Click to Upload Photos" at bounding box center [278, 157] width 74 height 14
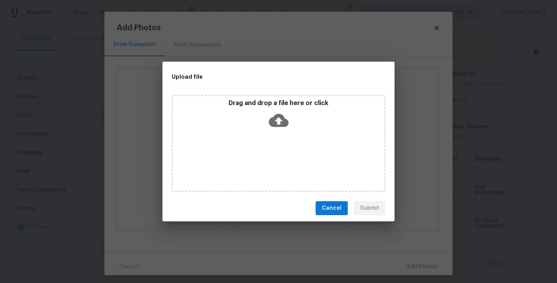
click at [281, 142] on div "Drag and drop a file here or click" at bounding box center [279, 143] width 214 height 97
